Goal: Navigation & Orientation: Go to known website

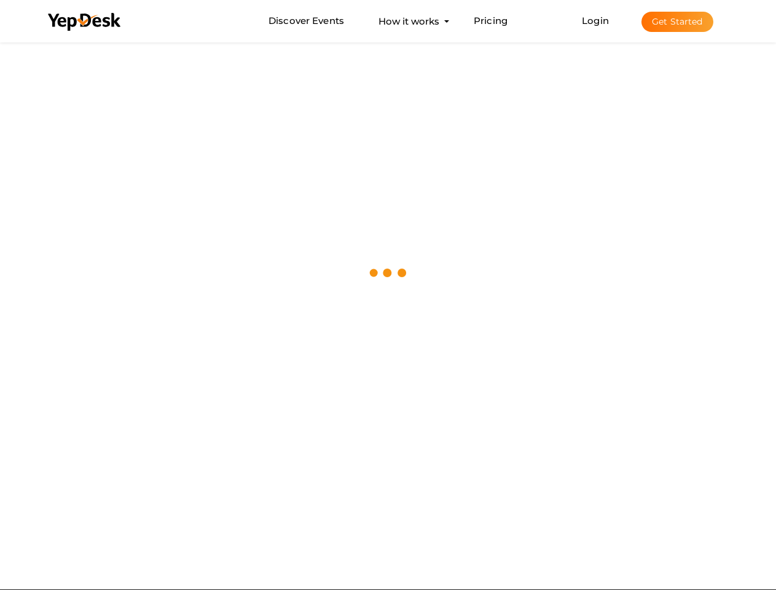
click at [388, 295] on div at bounding box center [388, 272] width 776 height 467
click at [85, 22] on use at bounding box center [84, 22] width 72 height 18
click at [596, 20] on link "Login" at bounding box center [595, 21] width 27 height 12
click at [677, 22] on button "Get Started" at bounding box center [677, 22] width 72 height 20
